Goal: Information Seeking & Learning: Learn about a topic

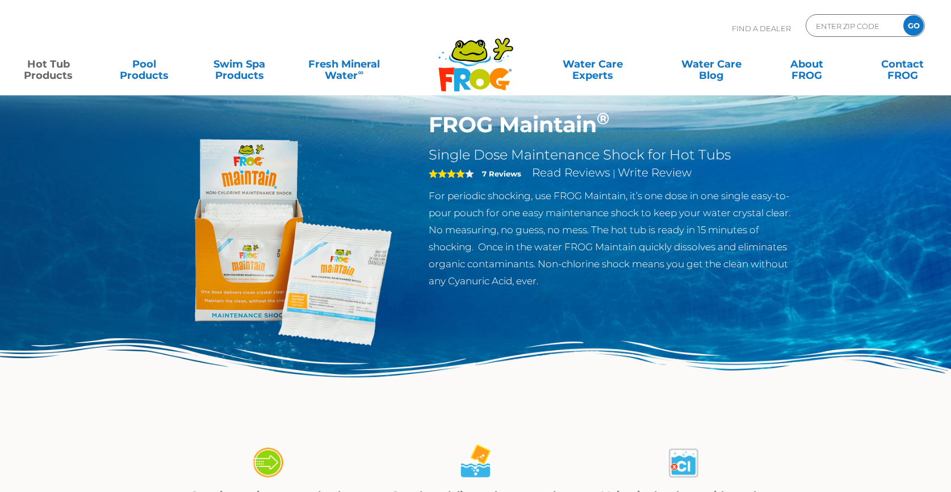
scroll to position [25, 0]
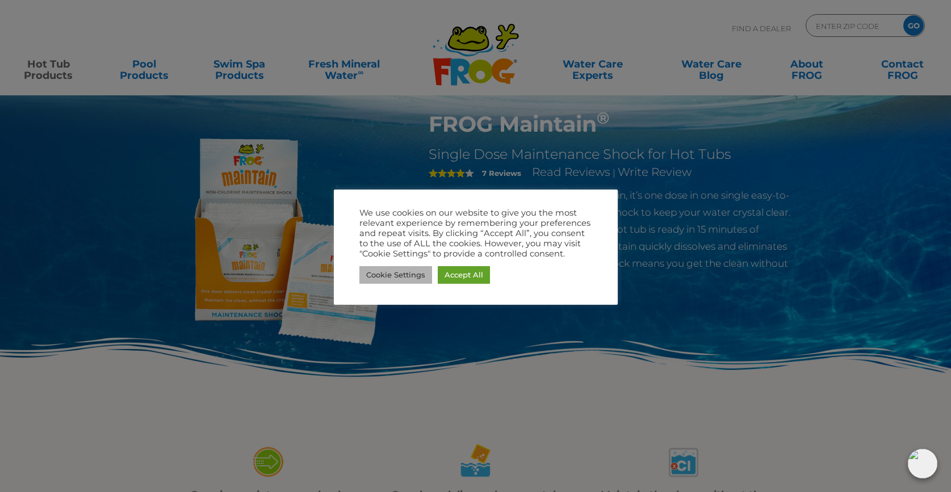
click at [404, 279] on link "Cookie Settings" at bounding box center [395, 275] width 73 height 18
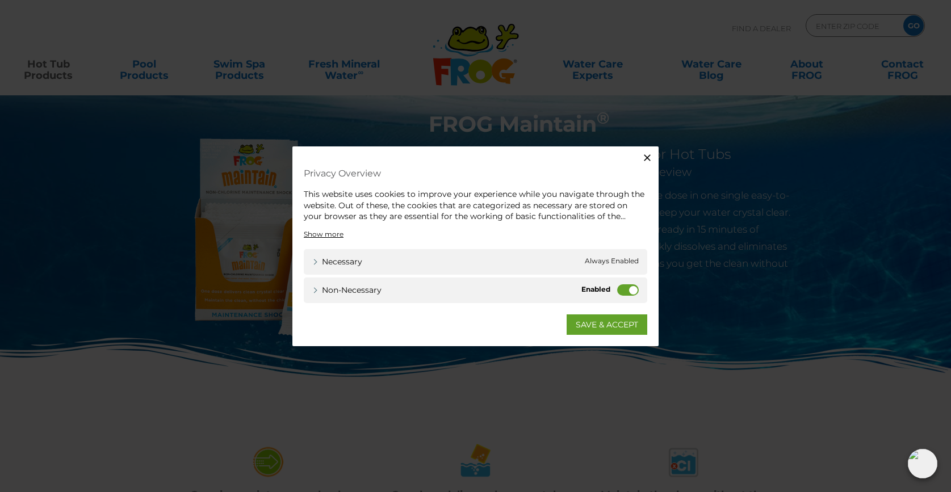
click at [646, 156] on icon "button" at bounding box center [646, 157] width 11 height 11
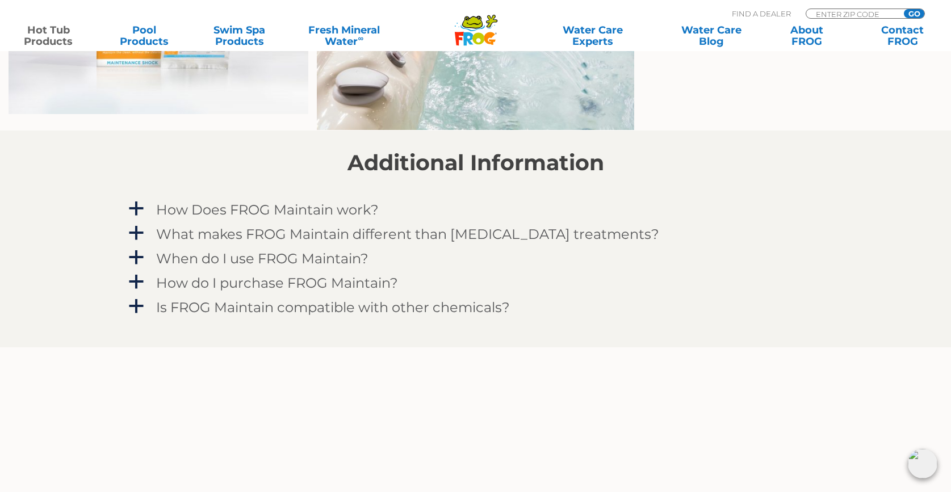
scroll to position [921, 0]
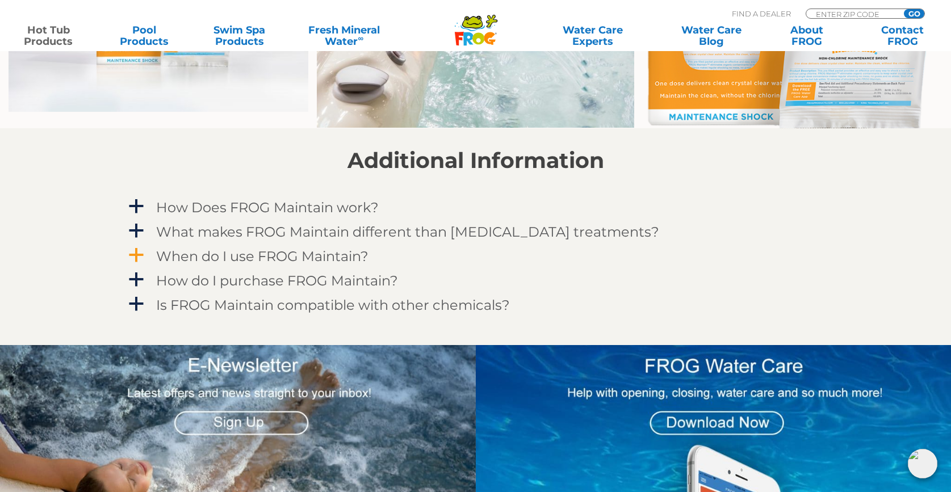
click at [235, 258] on h4 "When do I use FROG Maintain?" at bounding box center [262, 256] width 212 height 15
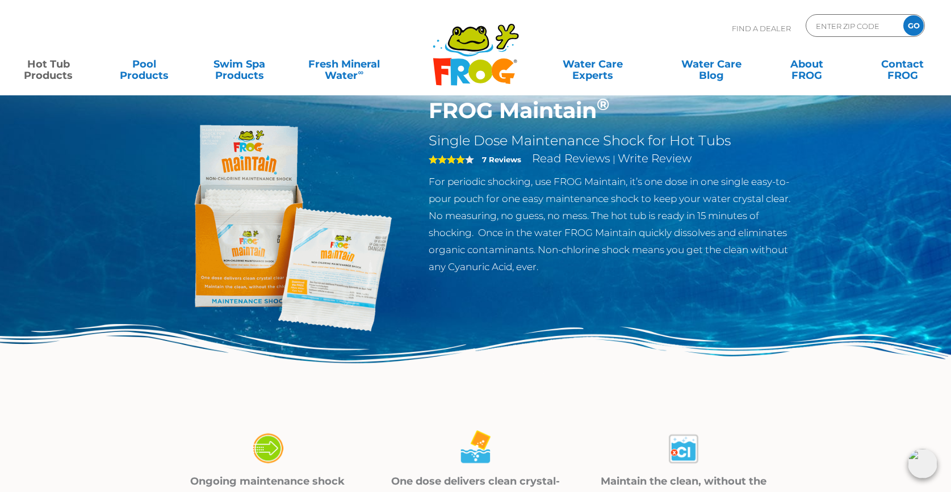
scroll to position [0, 0]
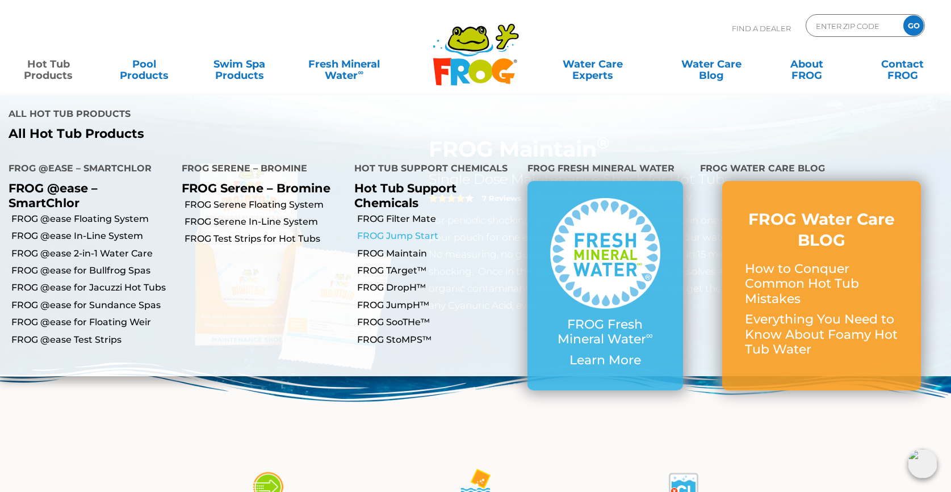
click at [380, 230] on link "FROG Jump Start" at bounding box center [438, 236] width 162 height 12
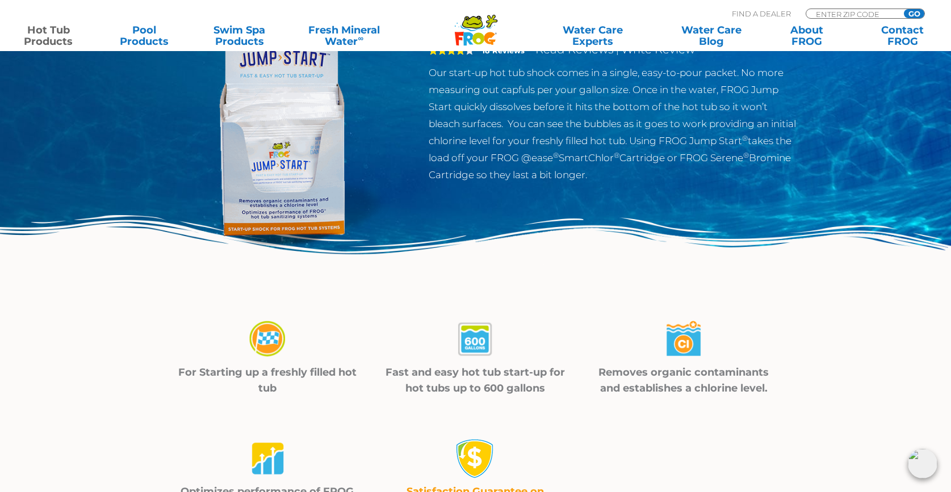
scroll to position [148, 0]
